Goal: Task Accomplishment & Management: Manage account settings

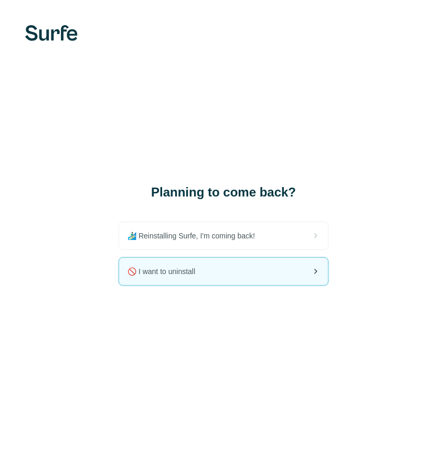
click at [225, 280] on div "🚫 I want to uninstall" at bounding box center [223, 271] width 209 height 27
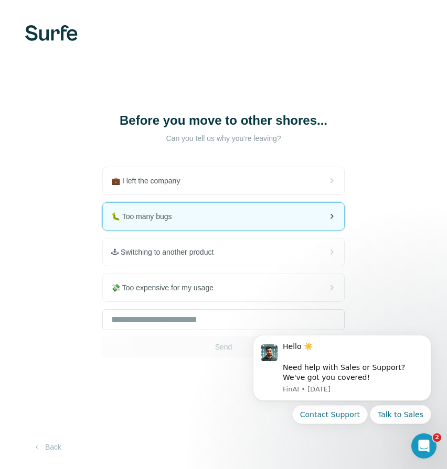
click at [242, 224] on div "🐛 Too many bugs" at bounding box center [223, 216] width 241 height 27
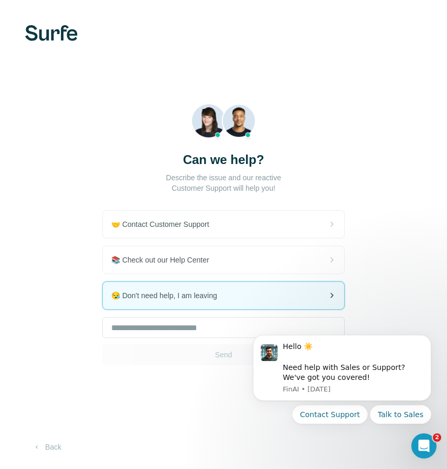
click at [207, 291] on span "😪 Don't need help, I am leaving" at bounding box center [168, 296] width 114 height 10
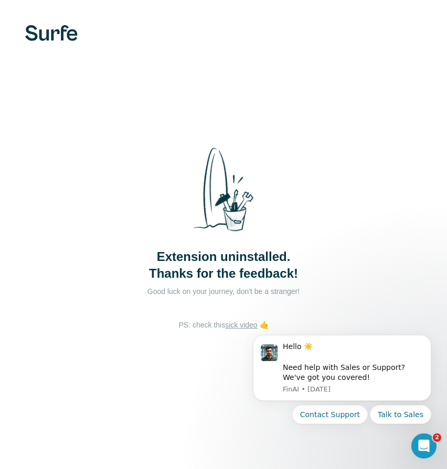
click at [240, 181] on img at bounding box center [223, 190] width 79 height 102
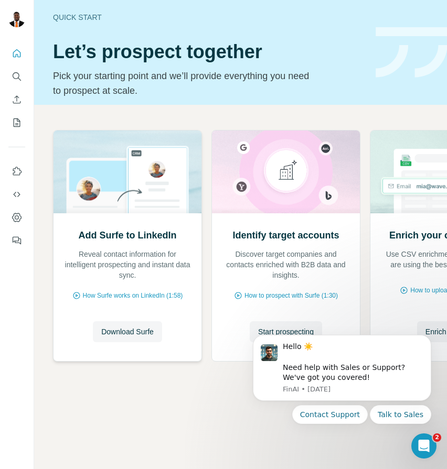
click at [140, 286] on div "Add Surfe to LinkedIn Reveal contact information for intelligent prospecting an…" at bounding box center [128, 287] width 148 height 148
click at [142, 333] on span "Download Surfe" at bounding box center [127, 332] width 52 height 10
